Goal: Browse casually: Explore the website without a specific task or goal

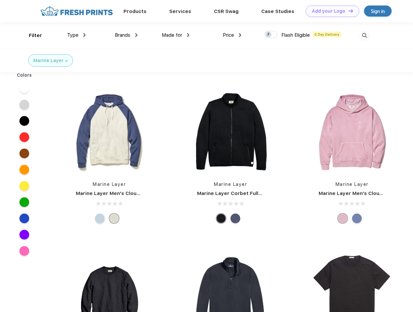
click at [330, 11] on link "Add your Logo Design Tool" at bounding box center [333, 11] width 54 height 11
click at [0, 0] on div "Design Tool" at bounding box center [0, 0] width 0 height 0
click at [348, 11] on link "Add your Logo Design Tool" at bounding box center [333, 11] width 54 height 11
click at [31, 35] on div "Filter" at bounding box center [35, 35] width 13 height 7
click at [77, 35] on span "Type" at bounding box center [72, 35] width 11 height 6
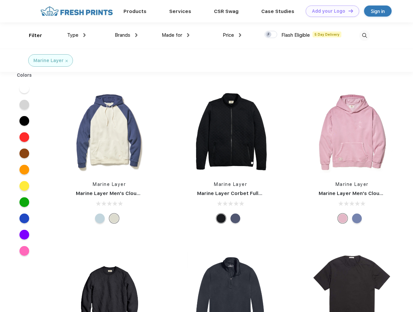
click at [126, 35] on span "Brands" at bounding box center [123, 35] width 16 height 6
click at [176, 35] on span "Made for" at bounding box center [172, 35] width 20 height 6
click at [232, 35] on span "Price" at bounding box center [228, 35] width 11 height 6
click at [271, 35] on div at bounding box center [271, 34] width 13 height 7
click at [269, 35] on input "checkbox" at bounding box center [267, 33] width 4 height 4
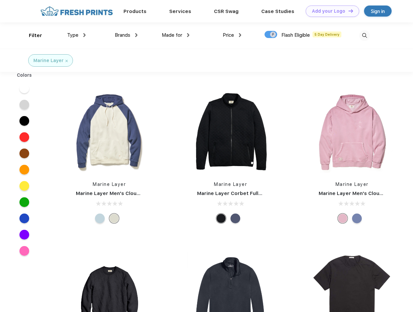
click at [365, 35] on img at bounding box center [365, 35] width 11 height 11
